Goal: Task Accomplishment & Management: Manage account settings

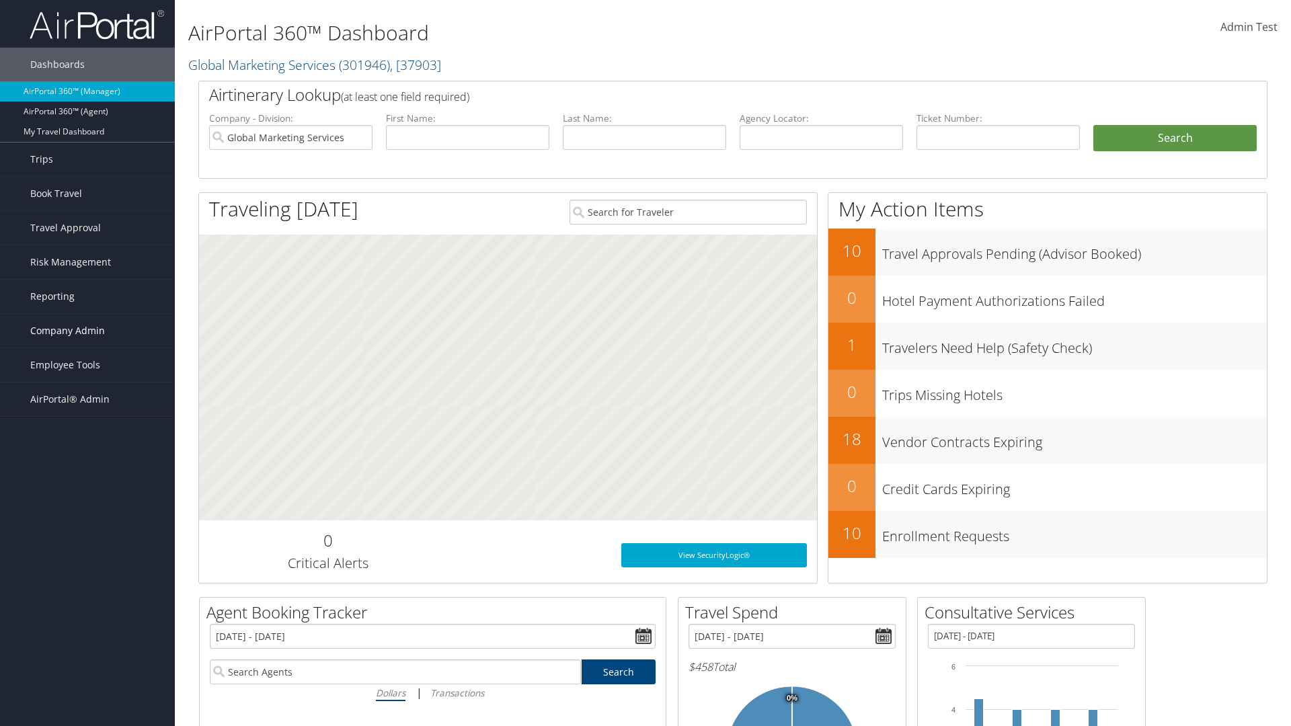
click at [87, 331] on span "Company Admin" at bounding box center [67, 331] width 75 height 34
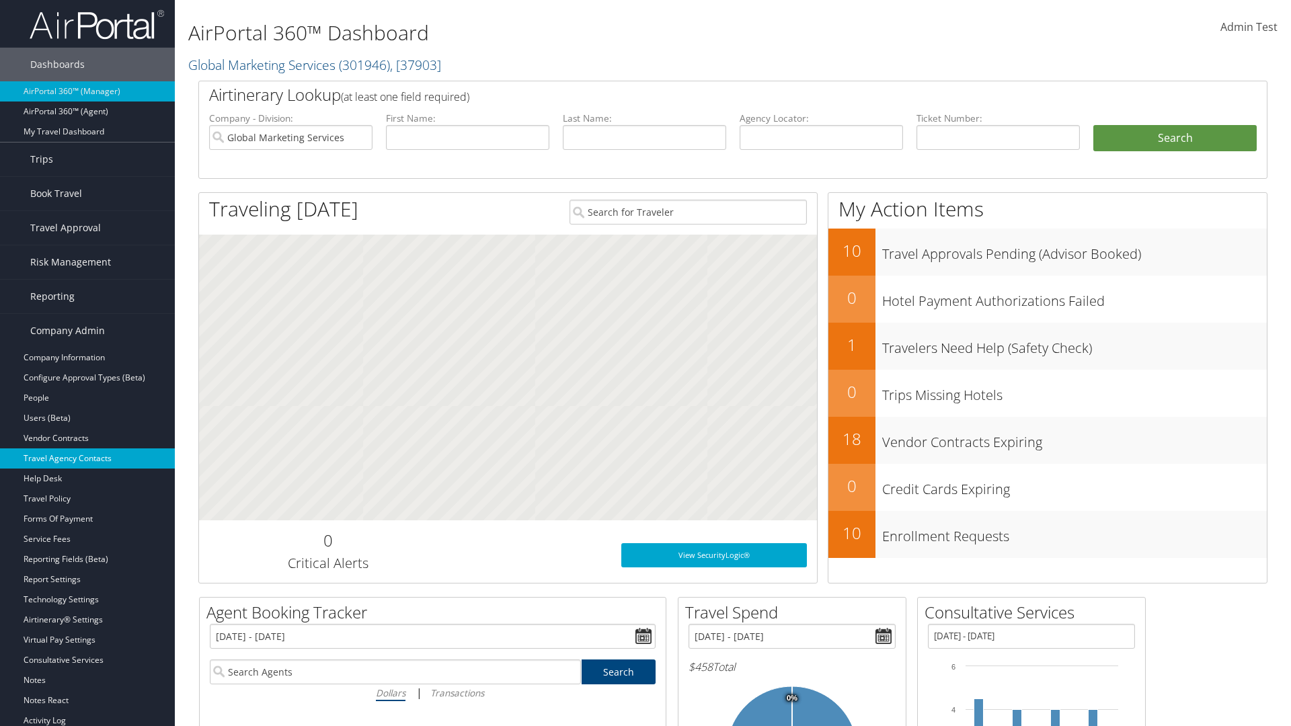
click at [87, 459] on link "Travel Agency Contacts" at bounding box center [87, 459] width 175 height 20
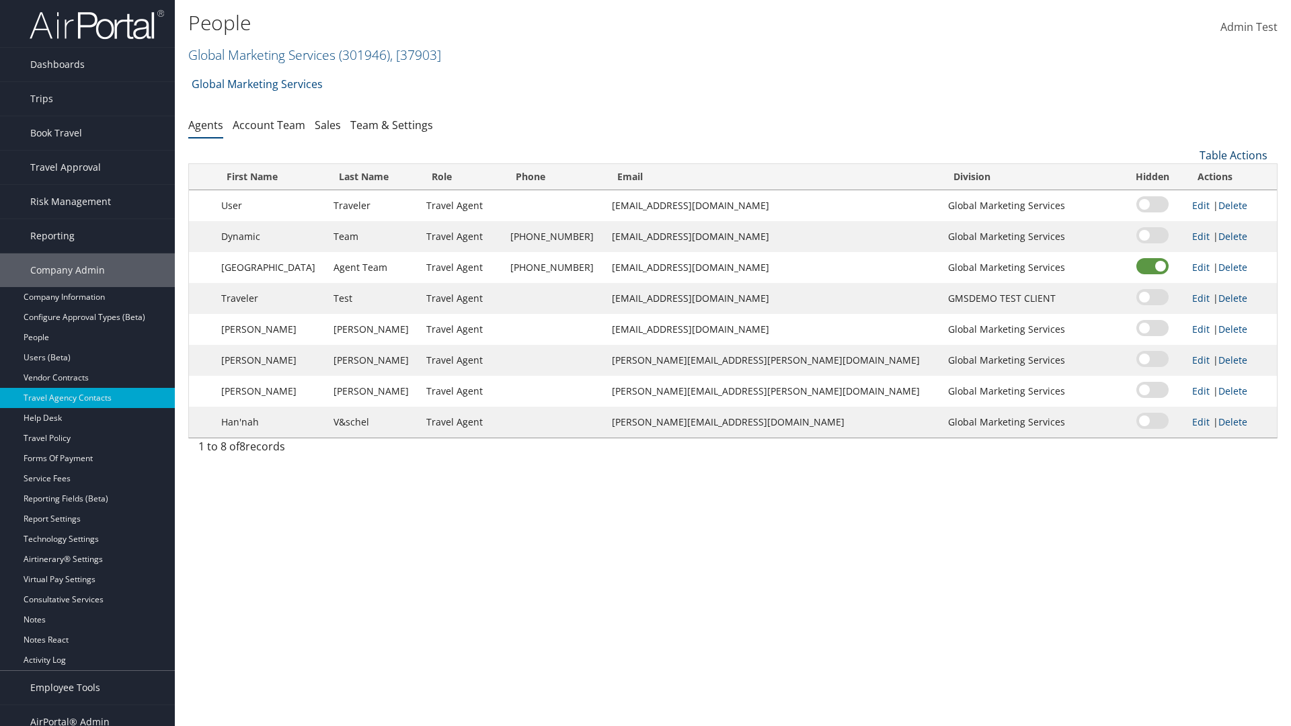
click at [1233, 155] on link "Table Actions" at bounding box center [1234, 155] width 68 height 15
click at [1188, 199] on link "Add New Contact" at bounding box center [1188, 199] width 177 height 23
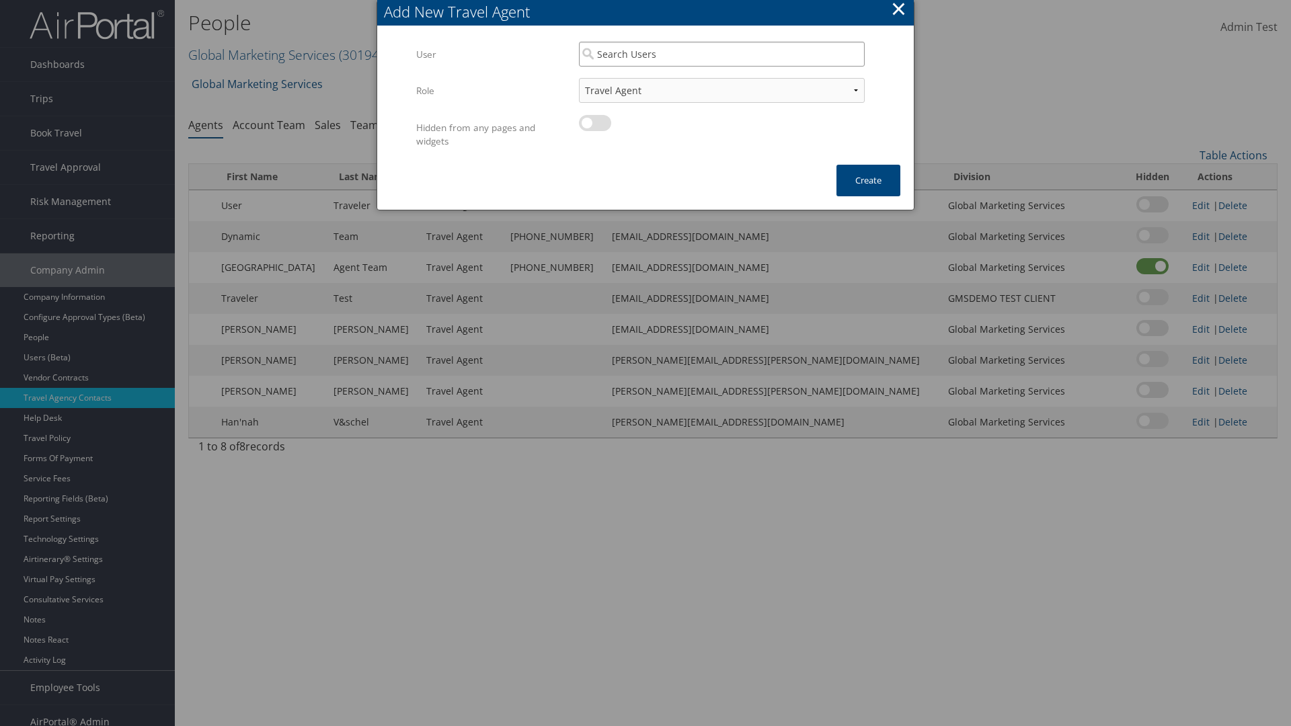
click at [722, 54] on input "search" at bounding box center [722, 54] width 286 height 25
click at [722, 86] on div "User" at bounding box center [722, 92] width 280 height 13
type input "Admin Test"
click at [868, 180] on button "Create" at bounding box center [869, 181] width 64 height 32
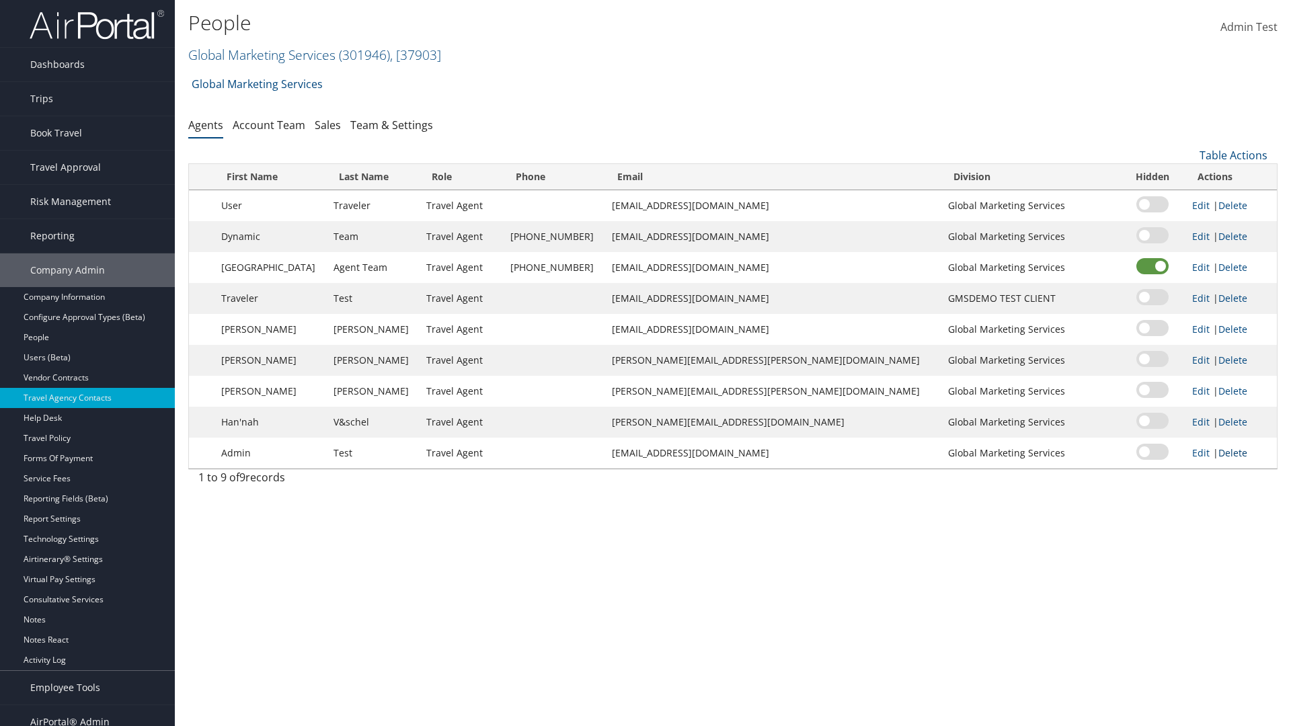
click at [1219, 453] on link "Delete" at bounding box center [1233, 453] width 29 height 13
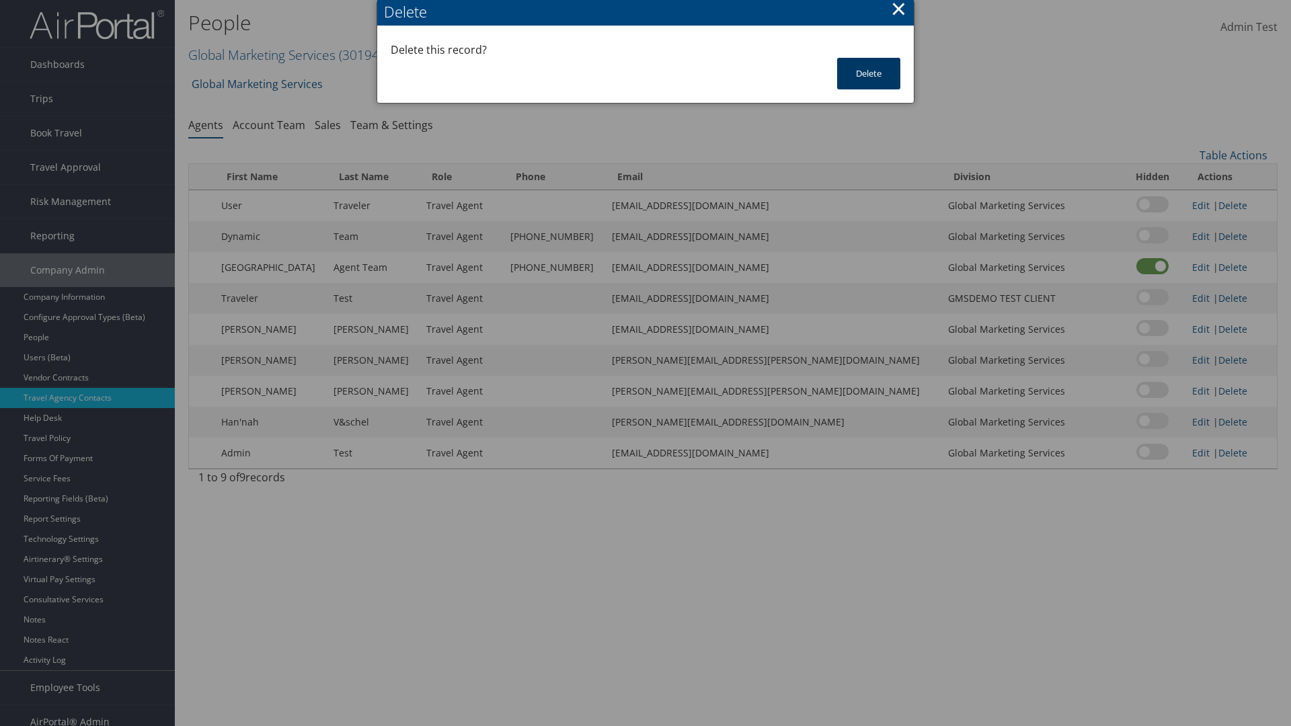
click at [869, 73] on button "Delete" at bounding box center [868, 74] width 63 height 32
